Goal: Task Accomplishment & Management: Manage account settings

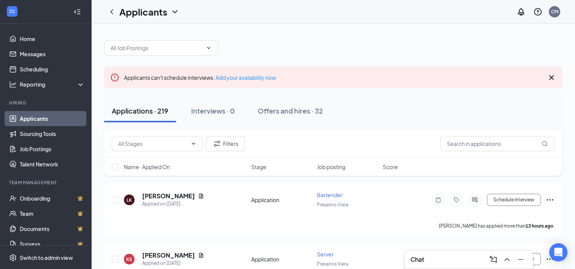
click at [423, 260] on h3 "Chat" at bounding box center [418, 260] width 14 height 8
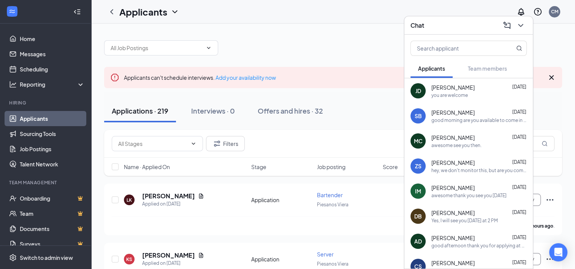
click at [477, 148] on div "awesome see you then." at bounding box center [457, 145] width 50 height 6
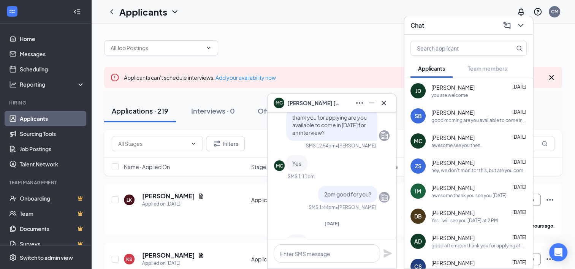
scroll to position [-114, 0]
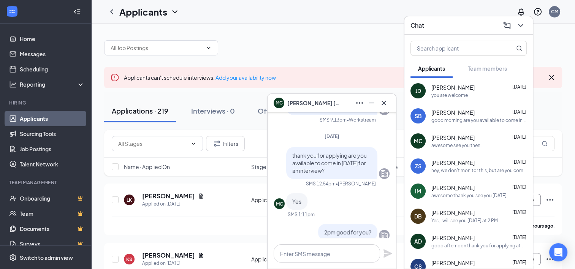
click at [465, 115] on span "Shawn Barker" at bounding box center [453, 113] width 43 height 8
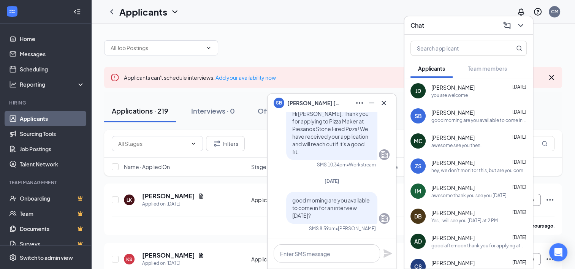
click at [464, 100] on div "JD Jordan Dunn Aug 26 you are welcome" at bounding box center [469, 90] width 129 height 25
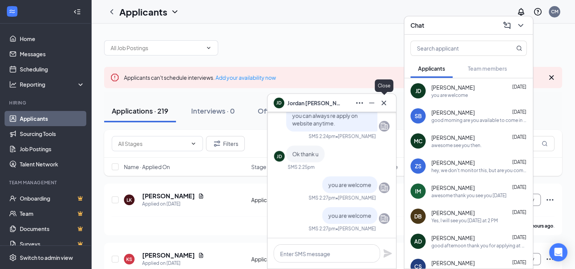
click at [386, 104] on icon "Cross" at bounding box center [384, 102] width 9 height 9
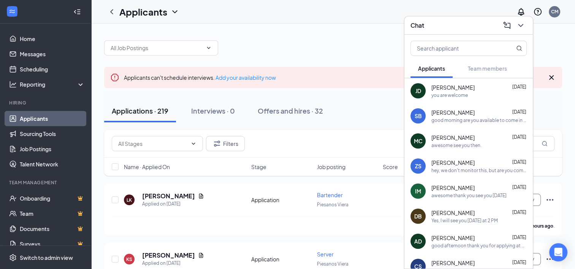
click at [518, 30] on button at bounding box center [521, 25] width 12 height 12
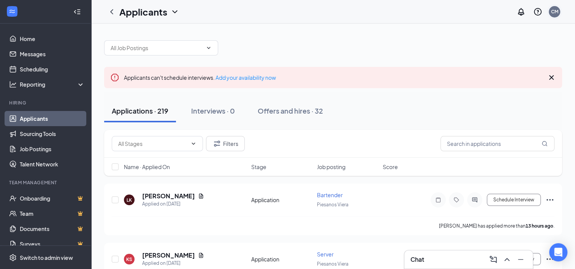
click at [561, 11] on div "CM" at bounding box center [554, 11] width 15 height 15
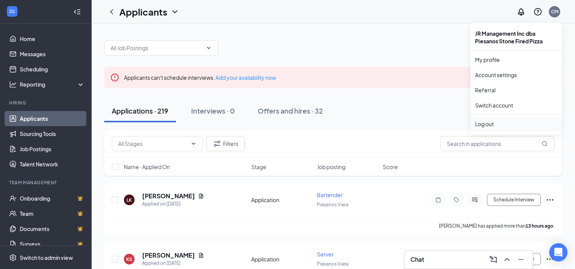
click at [510, 118] on li "Log out" at bounding box center [516, 123] width 91 height 15
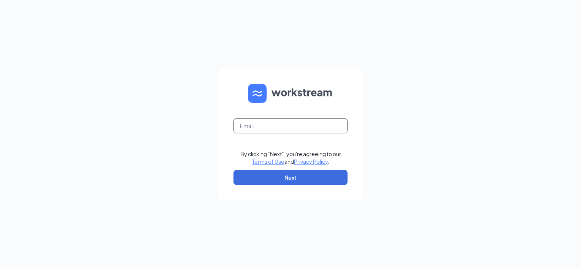
click at [321, 123] on input "text" at bounding box center [290, 125] width 114 height 15
type input "[EMAIL_ADDRESS][PERSON_NAME][DOMAIN_NAME]"
click at [301, 175] on button "Next" at bounding box center [290, 177] width 114 height 15
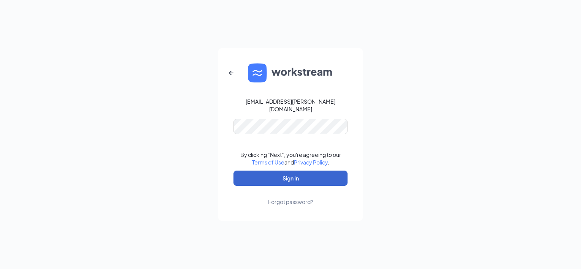
click at [312, 174] on button "Sign In" at bounding box center [290, 178] width 114 height 15
